Goal: Task Accomplishment & Management: Complete application form

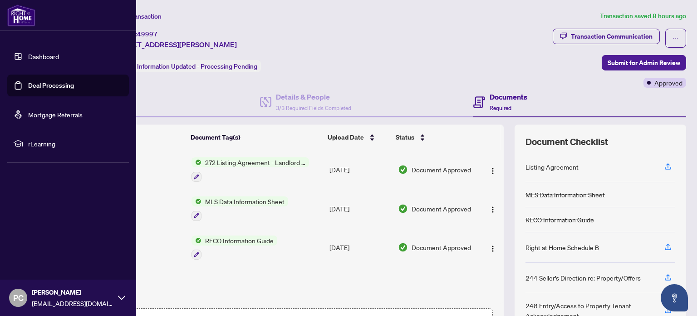
click at [49, 84] on link "Deal Processing" at bounding box center [51, 85] width 46 height 8
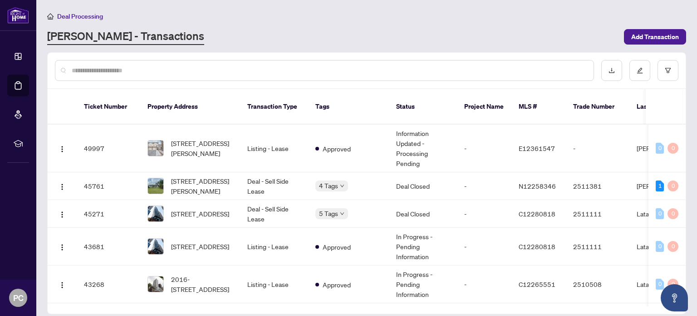
click at [151, 69] on input "text" at bounding box center [329, 70] width 515 height 10
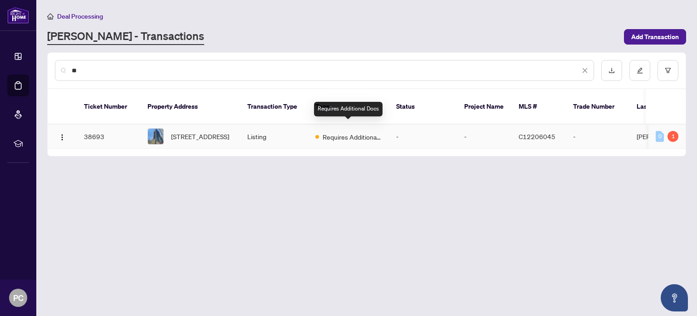
type input "**"
click at [327, 132] on span "Requires Additional Docs" at bounding box center [352, 137] width 59 height 10
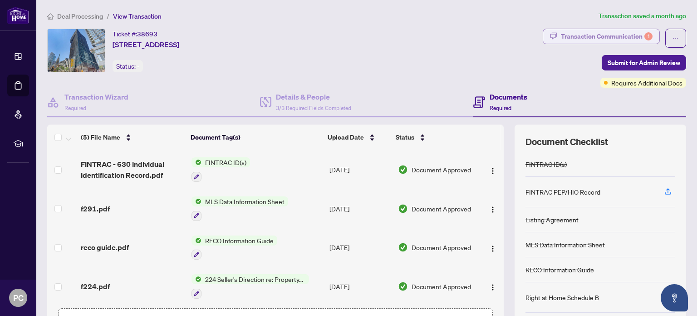
click at [610, 33] on div "Transaction Communication 1" at bounding box center [607, 36] width 92 height 15
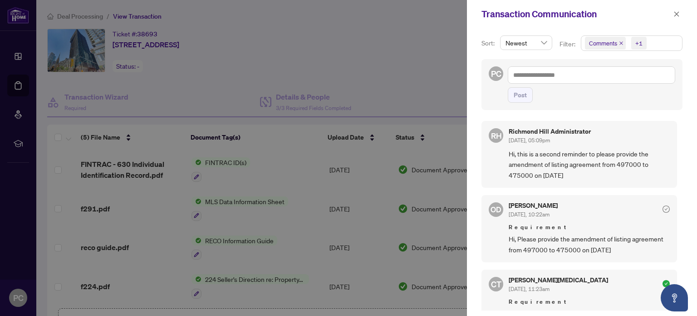
click at [409, 60] on div at bounding box center [348, 158] width 697 height 316
click at [677, 15] on icon "close" at bounding box center [677, 14] width 6 height 6
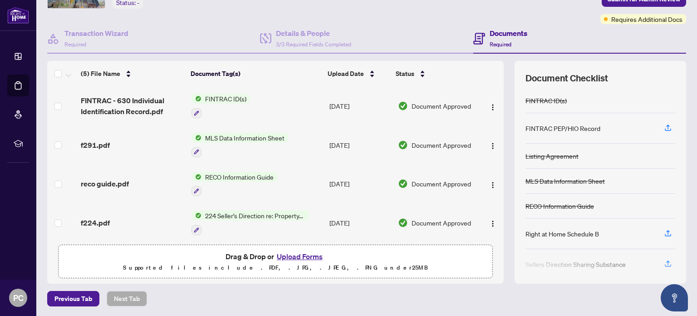
scroll to position [40, 0]
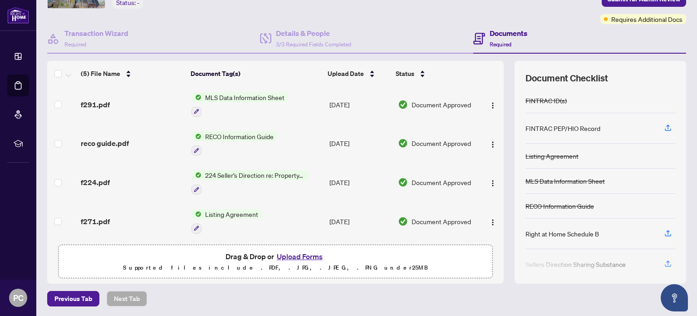
click at [305, 258] on button "Upload Forms" at bounding box center [299, 256] width 51 height 12
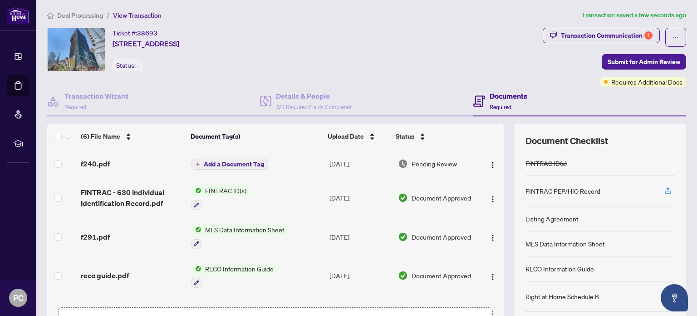
scroll to position [0, 0]
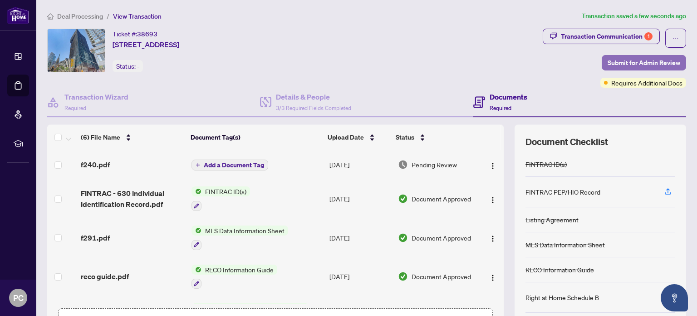
click at [640, 60] on span "Submit for Admin Review" at bounding box center [644, 62] width 73 height 15
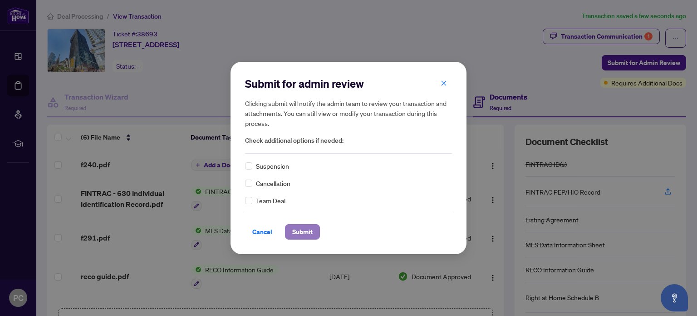
click at [302, 232] on span "Submit" at bounding box center [302, 231] width 20 height 15
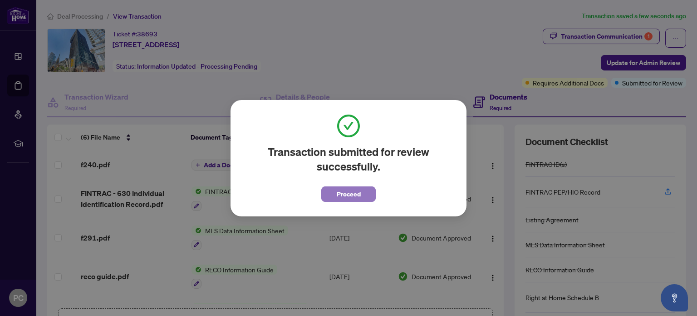
click at [354, 197] on span "Proceed" at bounding box center [349, 194] width 24 height 15
